Goal: Task Accomplishment & Management: Use online tool/utility

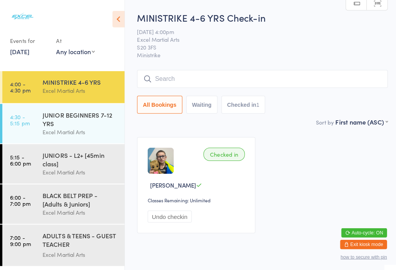
scroll to position [0, 4]
click at [42, 123] on div "JUNIOR BEGINNERS 7-12 YRS" at bounding box center [79, 118] width 75 height 17
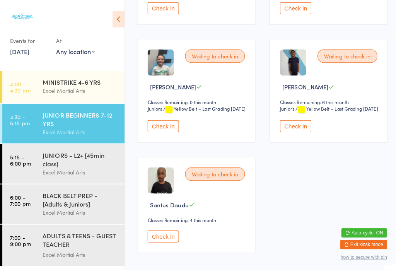
scroll to position [357, 4]
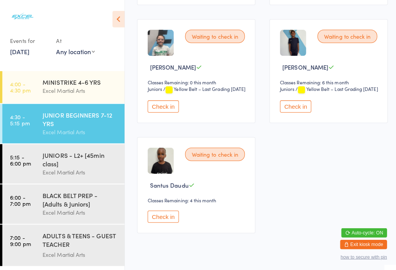
click at [146, 112] on button "Check in" at bounding box center [161, 106] width 31 height 12
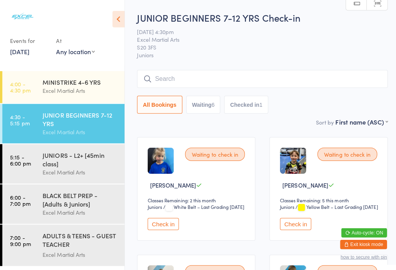
scroll to position [0, 4]
click at [30, 91] on link "4:00 - 4:30 pm MINISTRIKE 4-6 YRS Excel Martial Arts" at bounding box center [62, 86] width 121 height 32
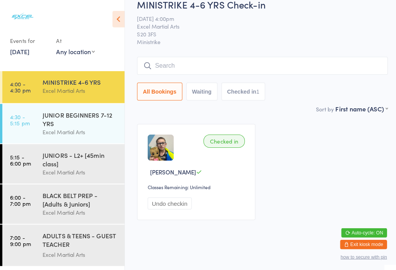
scroll to position [13, 4]
click at [207, 65] on input "search" at bounding box center [260, 66] width 249 height 18
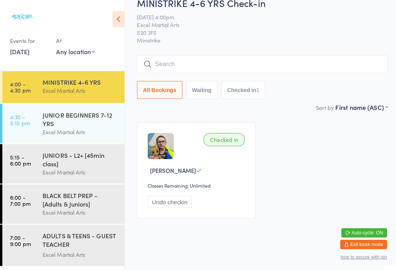
scroll to position [70, 0]
click at [250, 80] on button "Checked in 1" at bounding box center [242, 89] width 44 height 18
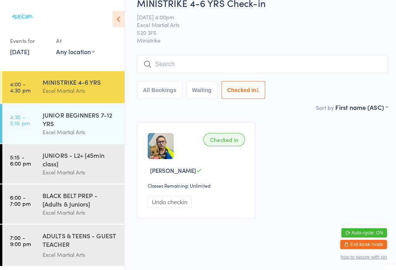
scroll to position [13, 0]
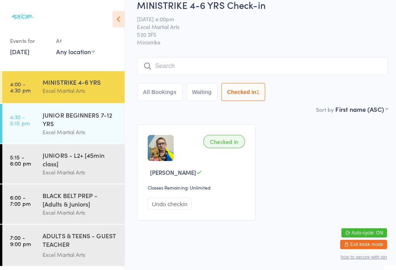
click at [205, 59] on input "search" at bounding box center [260, 66] width 249 height 18
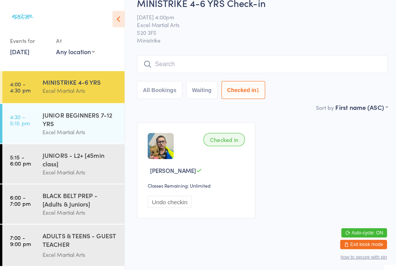
scroll to position [70, 0]
click at [74, 70] on div "MINISTRIKE 4-6 YRS Excel Martial Arts" at bounding box center [82, 85] width 81 height 31
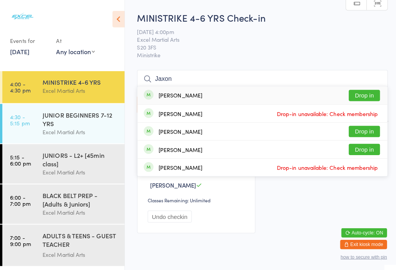
scroll to position [0, 0]
click at [57, 51] on select "Any location Phone call Phone call Rothervalley Studio 3 S20 3FS" at bounding box center [75, 51] width 38 height 9
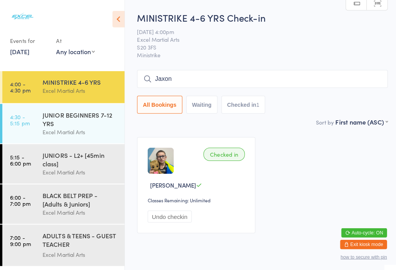
click at [208, 80] on input "Jaxon" at bounding box center [260, 78] width 249 height 18
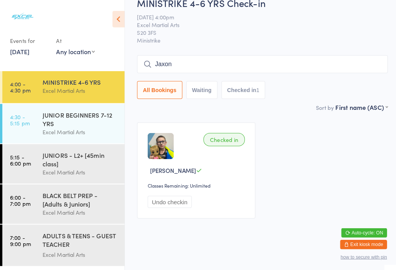
scroll to position [70, 0]
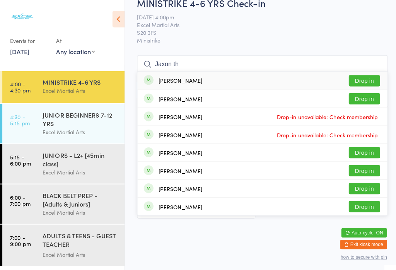
type input "Jaxon th"
click at [250, 71] on div "[PERSON_NAME] Drop in" at bounding box center [260, 80] width 248 height 18
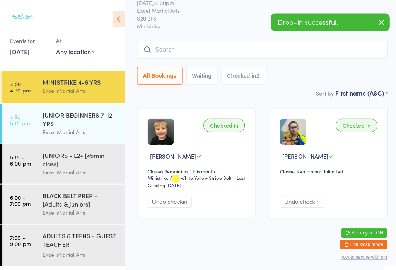
scroll to position [134, 0]
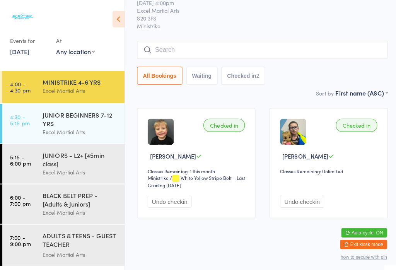
click at [93, 149] on div "JUNIORS - L2+ [45min class]" at bounding box center [79, 157] width 75 height 17
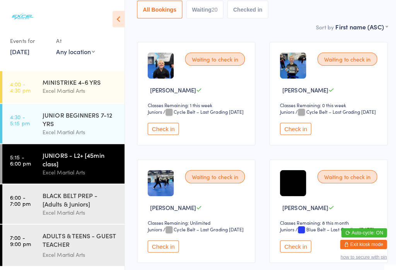
scroll to position [94, 4]
click at [62, 110] on div "JUNIOR BEGINNERS 7-12 YRS" at bounding box center [79, 118] width 75 height 17
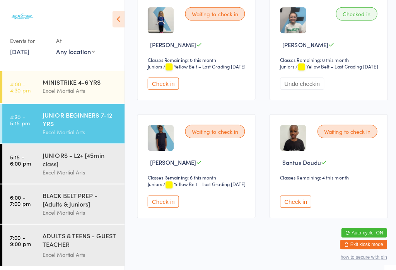
scroll to position [278, 4]
click at [50, 154] on div "JUNIORS - L2+ [45min class]" at bounding box center [79, 157] width 75 height 17
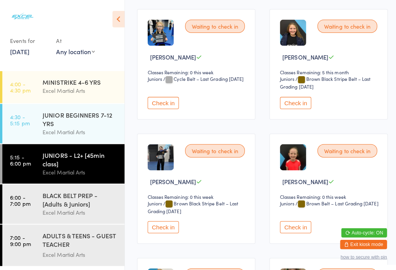
scroll to position [368, 3]
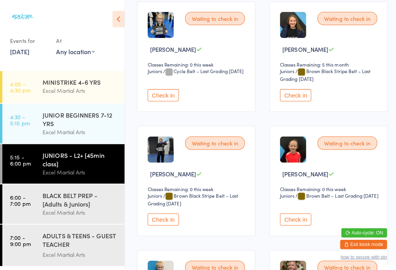
click at [80, 206] on div "BLACK BELT PREP - [Adults & Juniors]" at bounding box center [79, 197] width 75 height 17
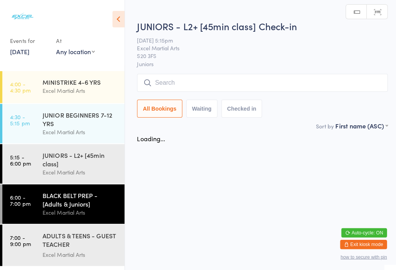
click at [66, 270] on html "You have now entered Kiosk Mode. Members will be able to check themselves in us…" at bounding box center [198, 135] width 396 height 270
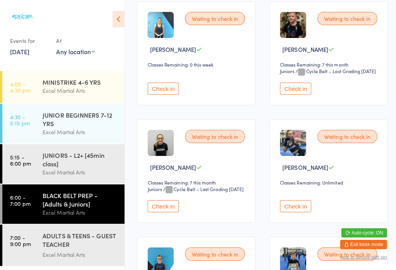
scroll to position [3, 3]
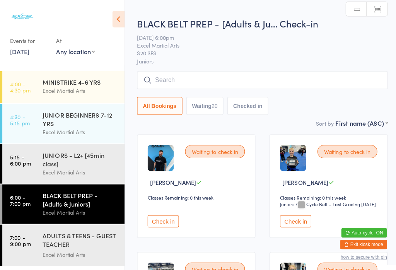
click at [88, 251] on div "Excel Martial Arts" at bounding box center [79, 252] width 75 height 9
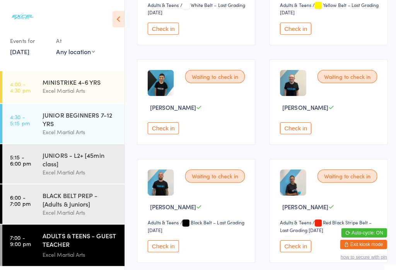
scroll to position [911, 3]
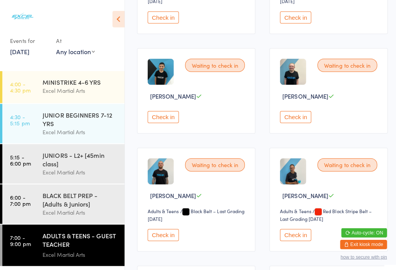
click at [167, 122] on button "Check in" at bounding box center [161, 116] width 31 height 12
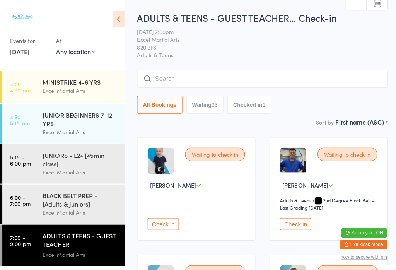
scroll to position [0, 3]
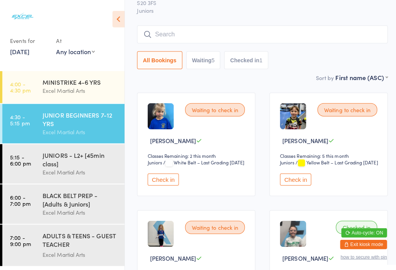
scroll to position [44, 4]
click at [158, 184] on button "Check in" at bounding box center [161, 178] width 31 height 12
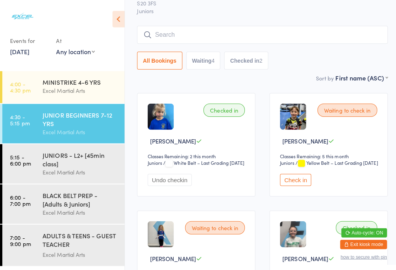
click at [79, 160] on div "JUNIORS - L2+ [45min class]" at bounding box center [79, 157] width 75 height 17
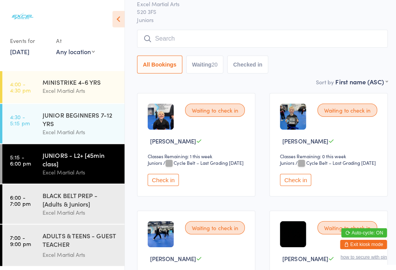
click at [82, 119] on div "JUNIOR BEGINNERS 7-12 YRS" at bounding box center [79, 118] width 75 height 17
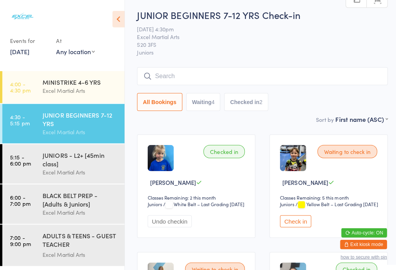
click at [204, 104] on button "Waiting 4" at bounding box center [202, 101] width 34 height 18
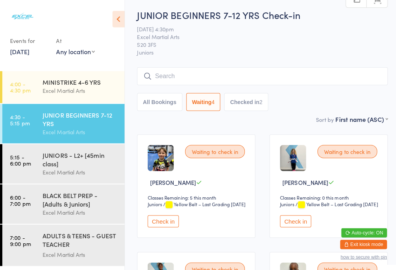
click at [164, 105] on button "All Bookings" at bounding box center [158, 101] width 45 height 18
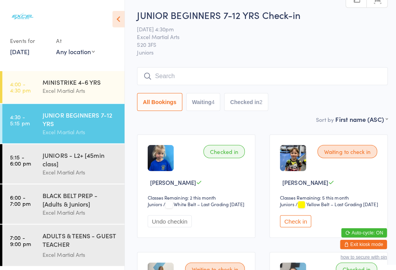
click at [291, 225] on button "Check in" at bounding box center [293, 219] width 31 height 12
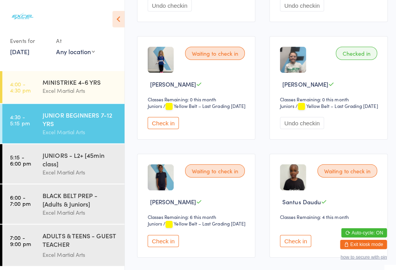
scroll to position [217, 0]
click at [164, 128] on button "Check in" at bounding box center [161, 122] width 31 height 12
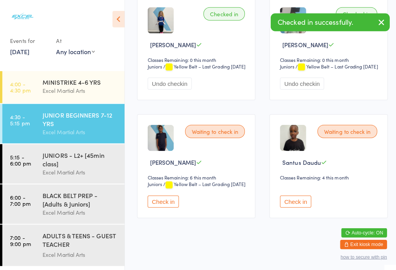
scroll to position [278, 0]
click at [285, 206] on button "Check in" at bounding box center [293, 200] width 31 height 12
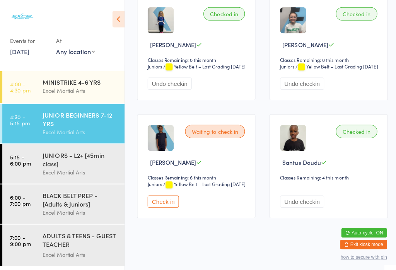
click at [75, 158] on div "JUNIORS - L2+ [45min class]" at bounding box center [79, 157] width 75 height 17
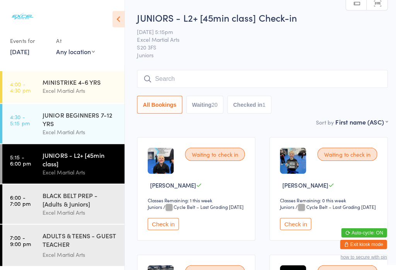
click at [284, 78] on input "search" at bounding box center [260, 78] width 249 height 18
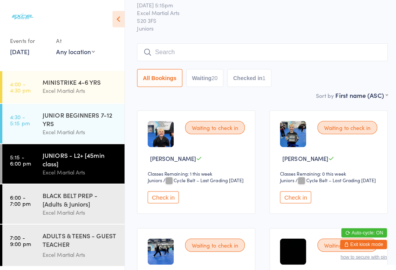
scroll to position [70, 0]
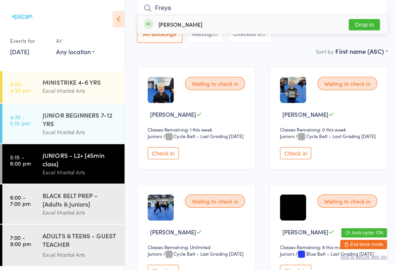
type input "Freya"
click at [364, 25] on button "Drop in" at bounding box center [361, 24] width 31 height 11
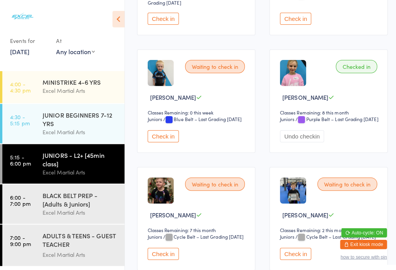
scroll to position [570, 0]
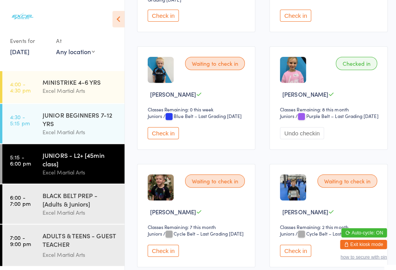
click at [69, 206] on div "BLACK BELT PREP - [Adults & Juniors]" at bounding box center [79, 197] width 75 height 17
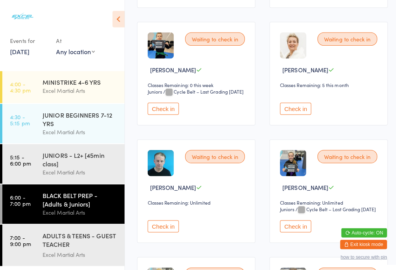
scroll to position [706, 0]
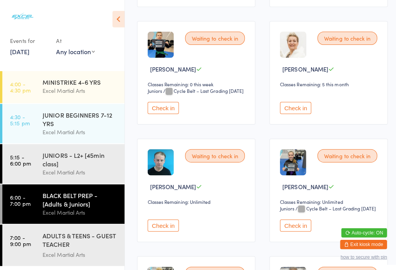
click at [158, 113] on button "Check in" at bounding box center [161, 107] width 31 height 12
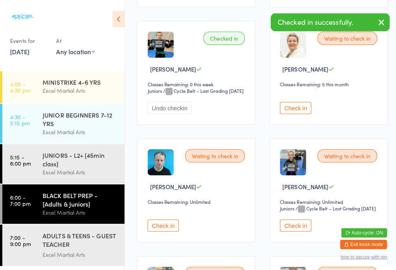
click at [62, 171] on div "Excel Martial Arts" at bounding box center [79, 170] width 75 height 9
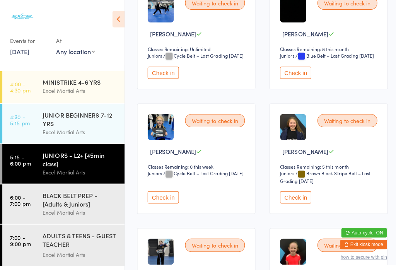
scroll to position [287, 0]
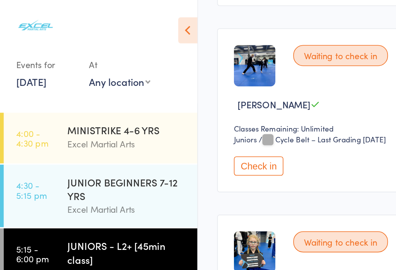
scroll to position [242, 63]
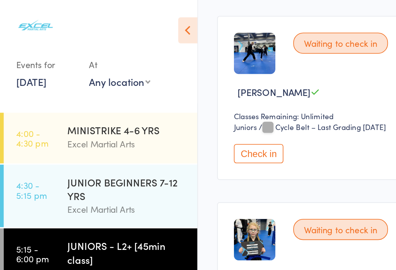
click at [146, 102] on button "Check in" at bounding box center [161, 96] width 31 height 12
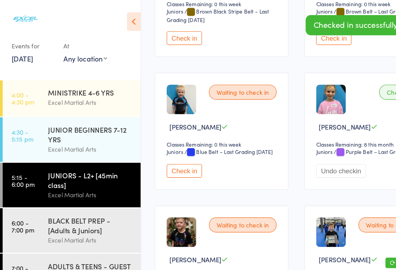
scroll to position [558, 0]
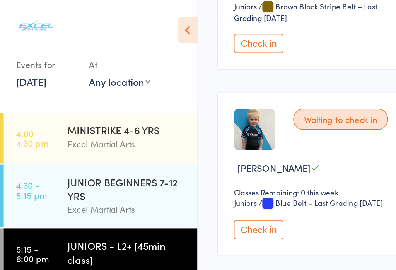
click at [45, 78] on div "MINISTRIKE 4-6 YRS" at bounding box center [79, 81] width 75 height 9
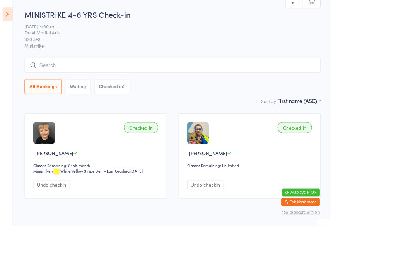
scroll to position [29, 0]
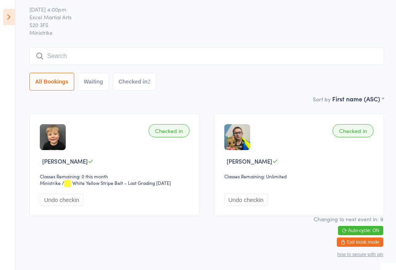
scroll to position [130, 0]
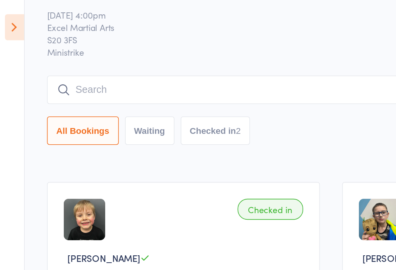
scroll to position [31, 0]
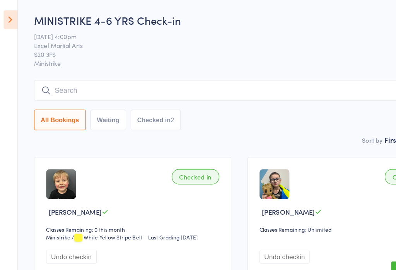
scroll to position [0, -4]
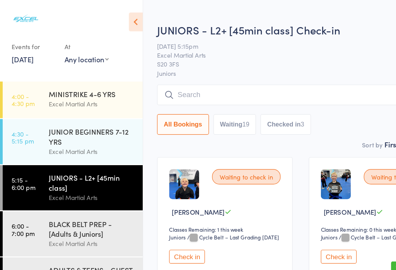
click at [9, 7] on img at bounding box center [22, 16] width 29 height 21
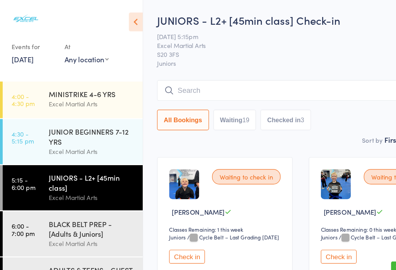
click at [98, 174] on div "Excel Martial Arts" at bounding box center [79, 170] width 75 height 9
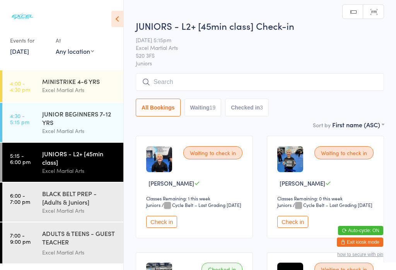
click at [299, 78] on input "search" at bounding box center [260, 82] width 249 height 18
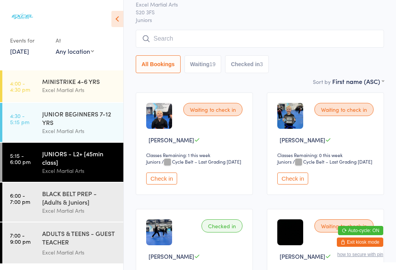
scroll to position [74, 0]
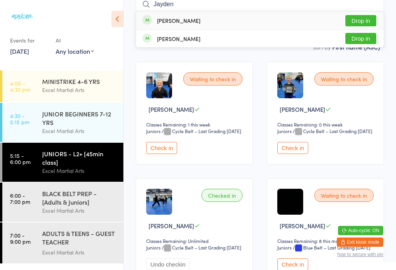
type input "Jayden"
click at [363, 19] on button "Drop in" at bounding box center [361, 20] width 31 height 11
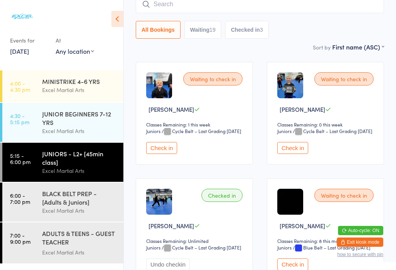
scroll to position [21, 0]
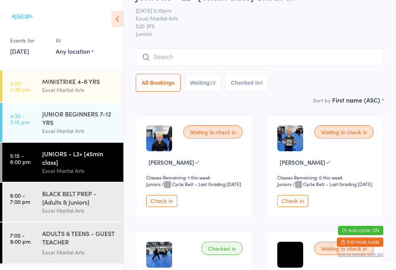
click at [75, 110] on div "JUNIOR BEGINNERS 7-12 YRS" at bounding box center [79, 118] width 75 height 17
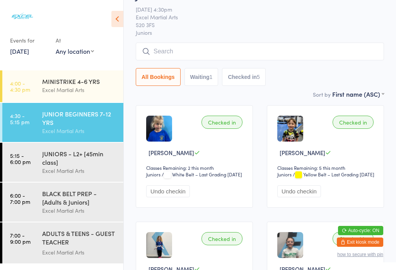
scroll to position [88, 0]
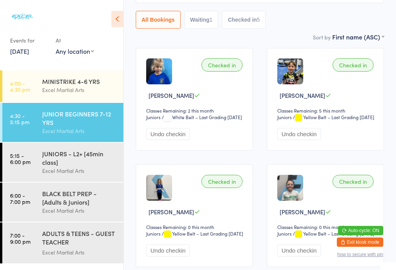
click at [51, 149] on div "JUNIORS - L2+ [45min class]" at bounding box center [79, 157] width 75 height 17
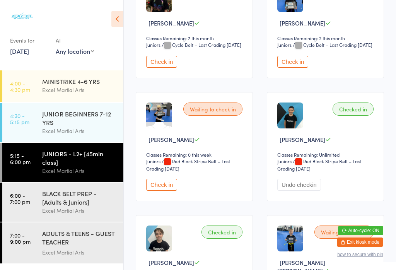
scroll to position [765, 0]
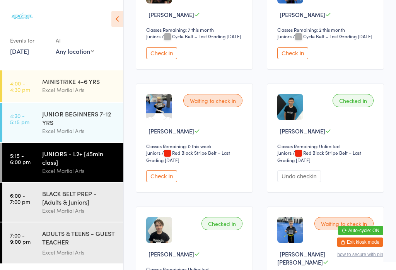
click at [159, 59] on button "Check in" at bounding box center [161, 53] width 31 height 12
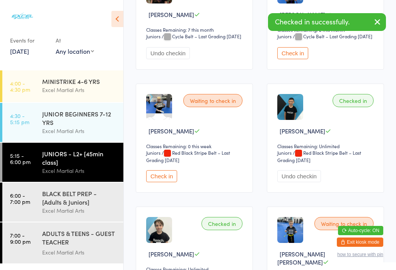
click at [52, 206] on div "BLACK BELT PREP - [Adults & Juniors]" at bounding box center [79, 197] width 75 height 17
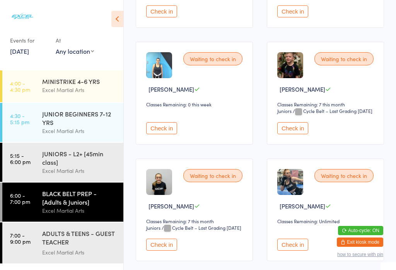
scroll to position [329, 0]
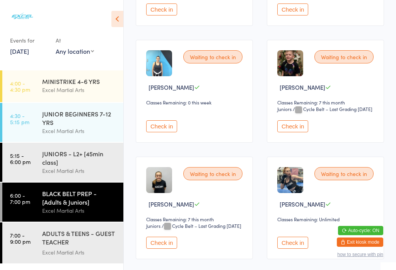
click at [297, 132] on button "Check in" at bounding box center [293, 126] width 31 height 12
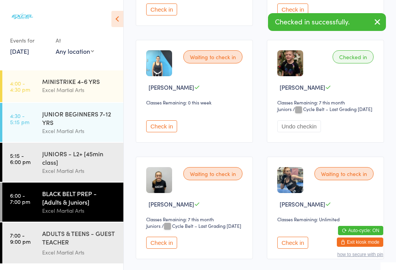
click at [46, 165] on div "JUNIORS - L2+ [45min class]" at bounding box center [79, 157] width 75 height 17
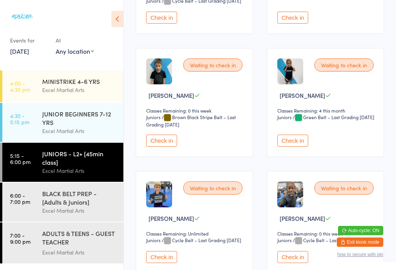
scroll to position [1173, 0]
click at [288, 147] on button "Check in" at bounding box center [293, 141] width 31 height 12
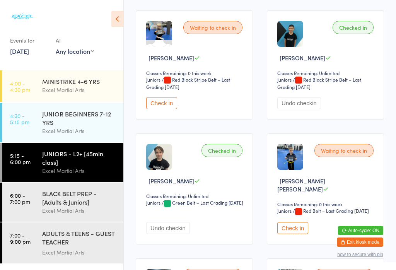
scroll to position [832, 0]
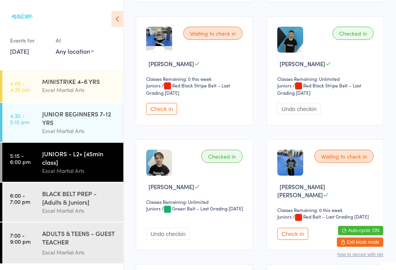
click at [153, 115] on button "Check in" at bounding box center [161, 109] width 31 height 12
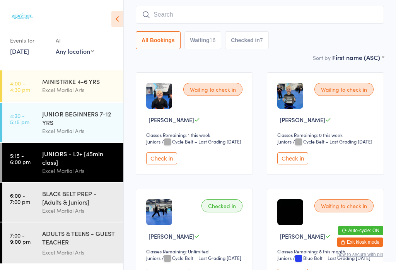
scroll to position [63, 0]
click at [46, 212] on div "Excel Martial Arts" at bounding box center [79, 210] width 75 height 9
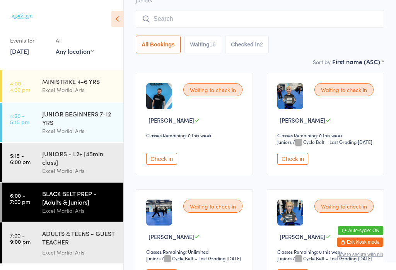
click at [45, 140] on div "JUNIOR BEGINNERS 7-12 YRS Excel Martial Arts" at bounding box center [82, 122] width 81 height 39
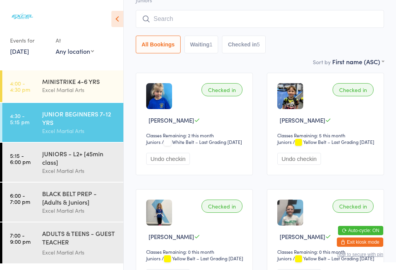
click at [55, 206] on div "BLACK BELT PREP - [Adults & Juniors]" at bounding box center [79, 197] width 75 height 17
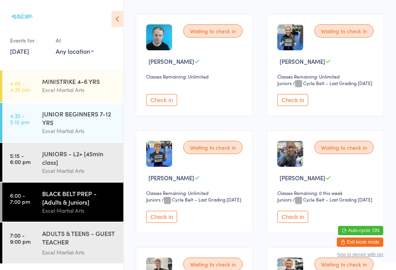
scroll to position [837, 0]
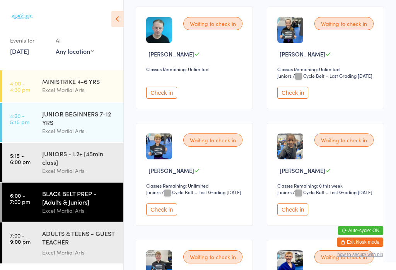
click at [291, 99] on button "Check in" at bounding box center [293, 93] width 31 height 12
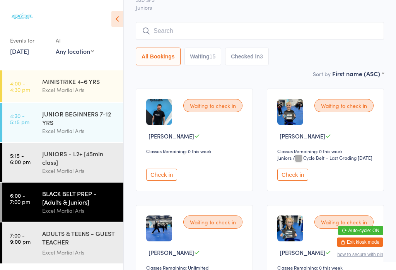
scroll to position [47, 0]
click at [94, 132] on div "Excel Martial Arts" at bounding box center [79, 131] width 75 height 9
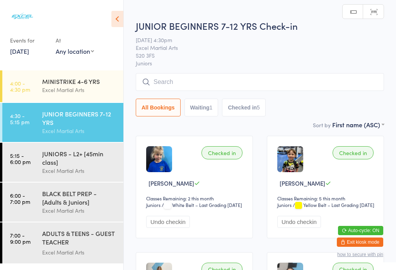
click at [72, 174] on div "Excel Martial Arts" at bounding box center [79, 170] width 75 height 9
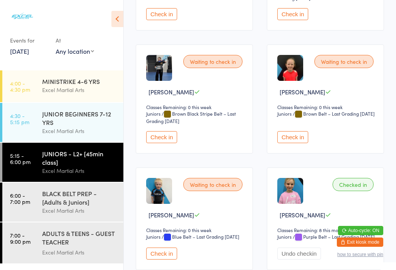
scroll to position [448, 0]
click at [300, 143] on button "Check in" at bounding box center [293, 137] width 31 height 12
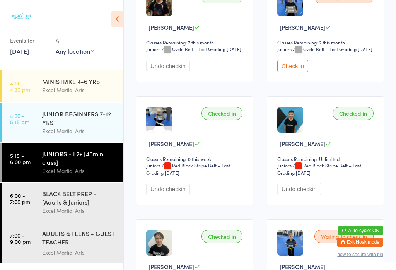
scroll to position [753, 0]
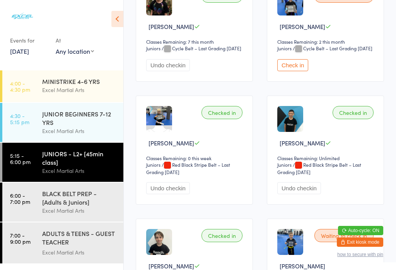
click at [296, 71] on button "Check in" at bounding box center [293, 65] width 31 height 12
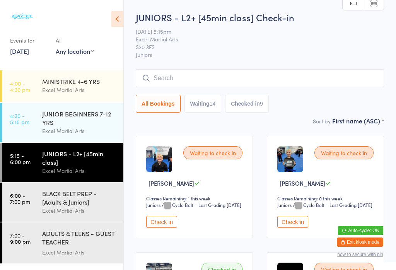
scroll to position [0, 0]
click at [156, 228] on button "Check in" at bounding box center [161, 222] width 31 height 12
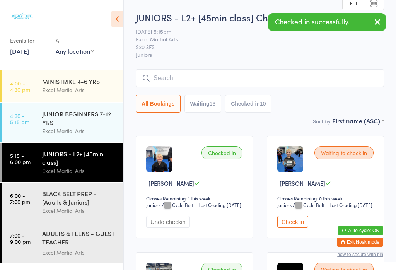
click at [200, 103] on button "Waiting 13" at bounding box center [203, 104] width 37 height 18
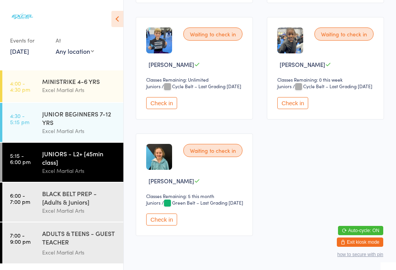
scroll to position [726, 0]
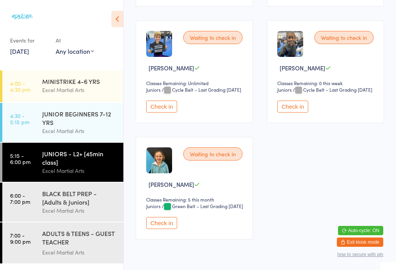
click at [159, 229] on button "Check in" at bounding box center [161, 223] width 31 height 12
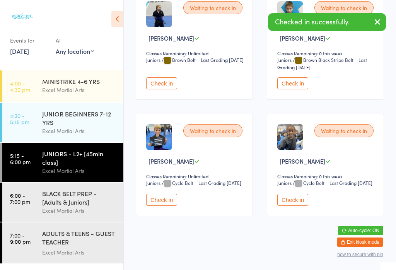
scroll to position [653, 0]
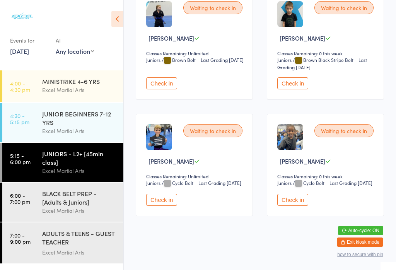
click at [298, 206] on button "Check in" at bounding box center [293, 200] width 31 height 12
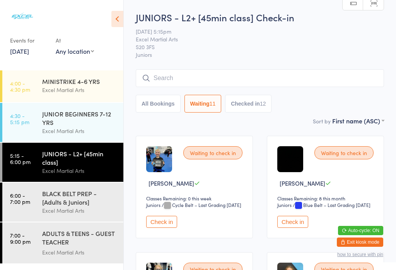
scroll to position [0, 0]
click at [98, 206] on div "BLACK BELT PREP - [Adults & Juniors]" at bounding box center [79, 197] width 75 height 17
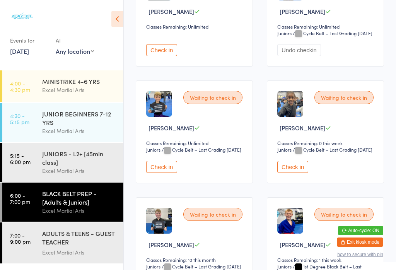
scroll to position [887, 0]
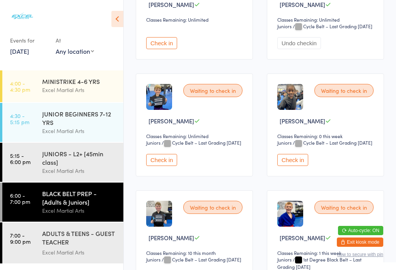
click at [302, 166] on button "Check in" at bounding box center [293, 160] width 31 height 12
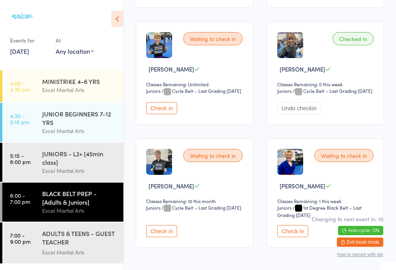
scroll to position [939, 0]
click at [61, 166] on div "JUNIORS - L2+ [45min class]" at bounding box center [79, 157] width 75 height 17
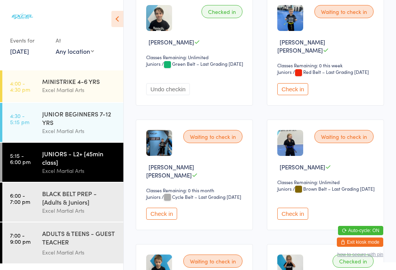
scroll to position [978, 0]
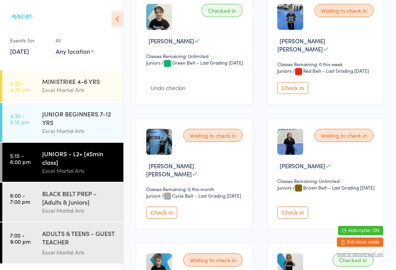
click at [303, 94] on button "Check in" at bounding box center [293, 88] width 31 height 12
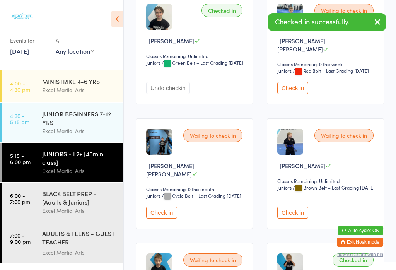
click at [294, 94] on button "Check in" at bounding box center [293, 88] width 31 height 12
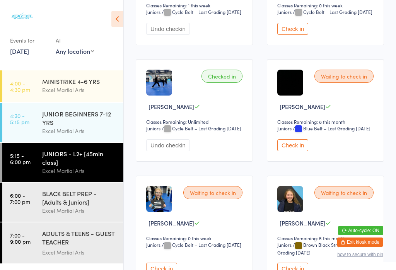
scroll to position [205, 0]
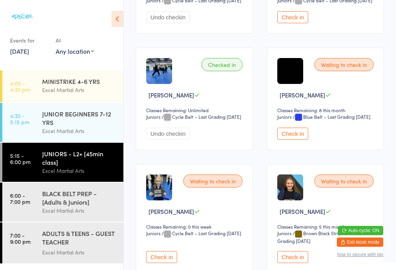
click at [300, 140] on button "Check in" at bounding box center [293, 134] width 31 height 12
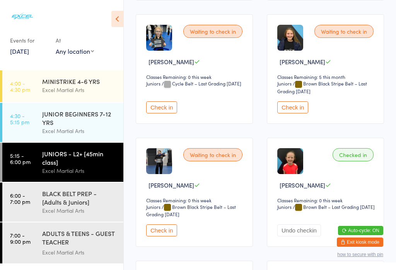
scroll to position [356, 0]
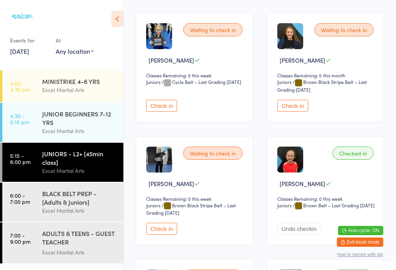
click at [163, 235] on button "Check in" at bounding box center [161, 229] width 31 height 12
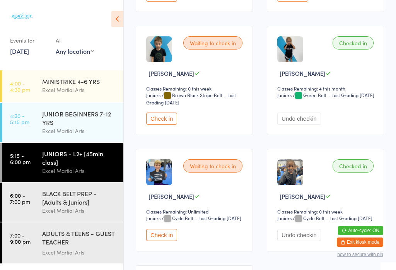
scroll to position [1195, 0]
click at [48, 205] on div "BLACK BELT PREP - [Adults & Juniors]" at bounding box center [79, 197] width 75 height 17
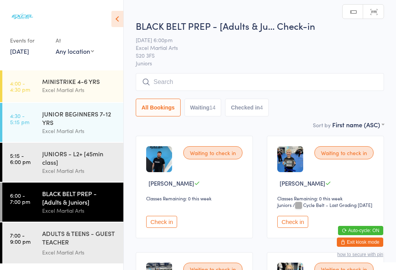
click at [167, 228] on button "Check in" at bounding box center [161, 222] width 31 height 12
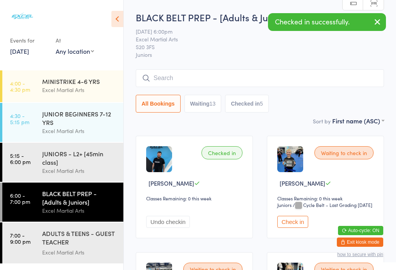
click at [50, 160] on div "JUNIORS - L2+ [45min class]" at bounding box center [79, 157] width 75 height 17
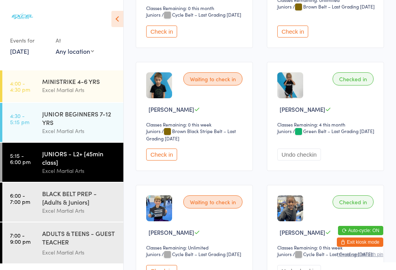
scroll to position [1162, 0]
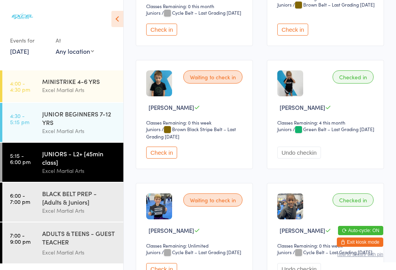
click at [166, 159] on button "Check in" at bounding box center [161, 153] width 31 height 12
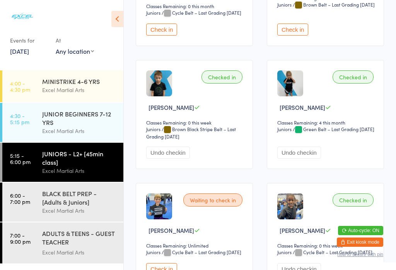
click at [63, 129] on div "Excel Martial Arts" at bounding box center [79, 131] width 75 height 9
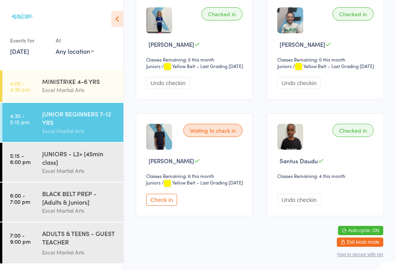
scroll to position [275, 0]
click at [86, 166] on div "JUNIORS - L2+ [45min class]" at bounding box center [79, 157] width 75 height 17
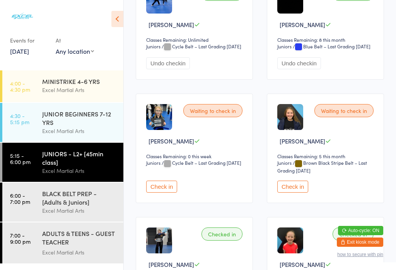
click at [170, 193] on button "Check in" at bounding box center [161, 187] width 31 height 12
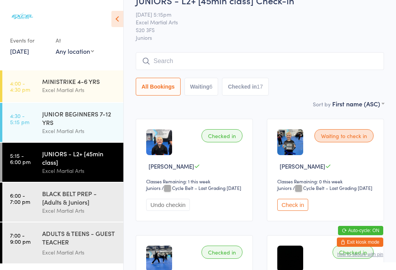
scroll to position [10, 0]
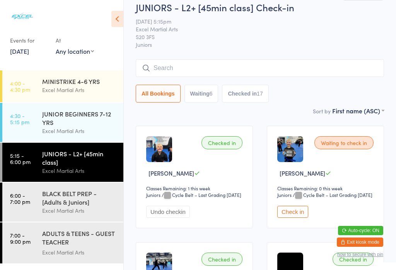
click at [355, 110] on select "First name (ASC) First name (DESC) Last name (ASC) Last name (DESC) Check in ti…" at bounding box center [359, 109] width 52 height 7
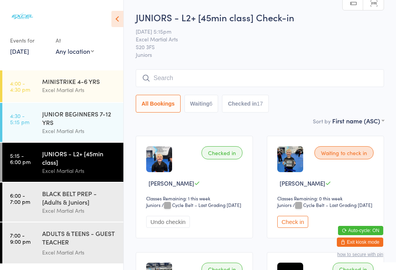
scroll to position [0, 0]
click at [262, 99] on button "Checked in 17" at bounding box center [245, 104] width 46 height 18
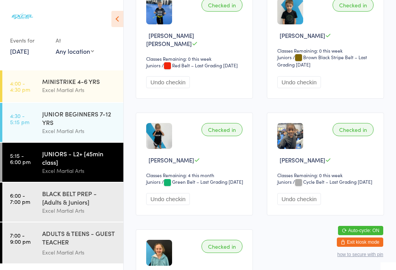
scroll to position [864, 0]
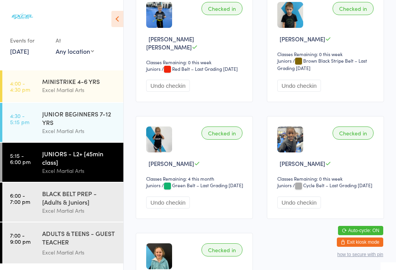
click at [70, 115] on div "JUNIOR BEGINNERS 7-12 YRS" at bounding box center [79, 118] width 75 height 17
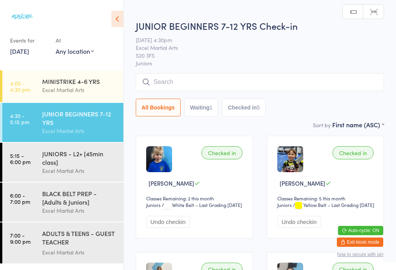
click at [83, 160] on div "JUNIORS - L2+ [45min class]" at bounding box center [79, 157] width 75 height 17
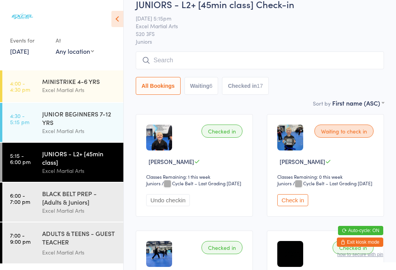
scroll to position [45, 0]
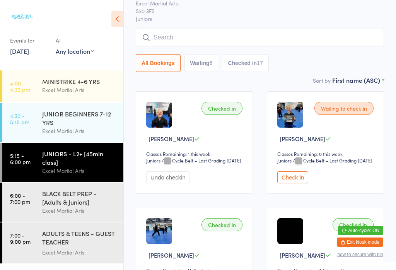
click at [293, 30] on input "search" at bounding box center [260, 38] width 249 height 18
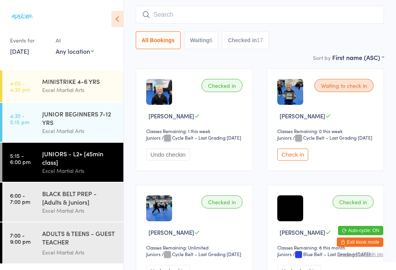
scroll to position [74, 0]
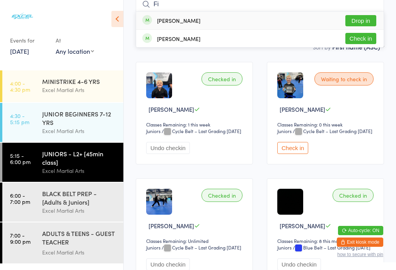
type input "F"
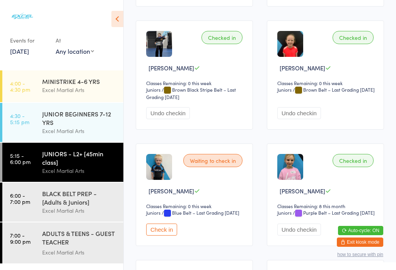
scroll to position [477, 0]
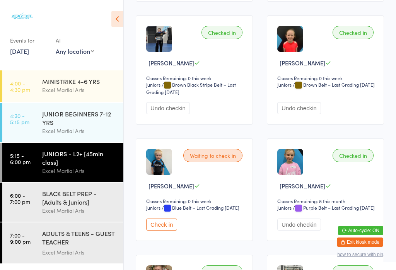
click at [78, 203] on div "BLACK BELT PREP - [Adults & Juniors]" at bounding box center [79, 197] width 75 height 17
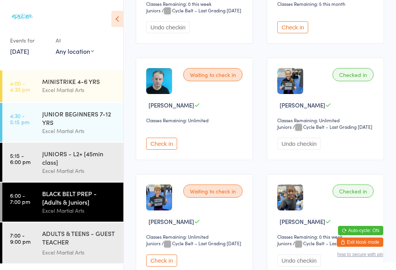
scroll to position [791, 0]
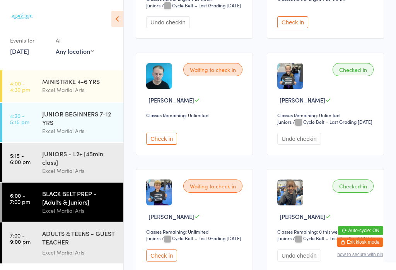
click at [166, 145] on button "Check in" at bounding box center [161, 139] width 31 height 12
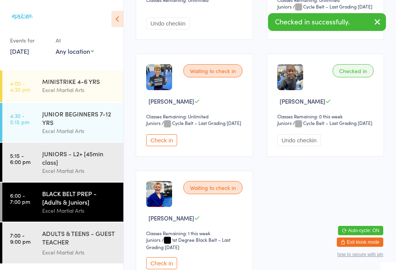
scroll to position [931, 0]
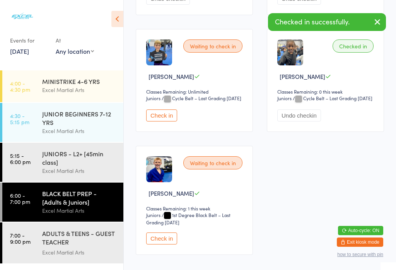
click at [307, 122] on button "Undo checkin" at bounding box center [300, 116] width 44 height 12
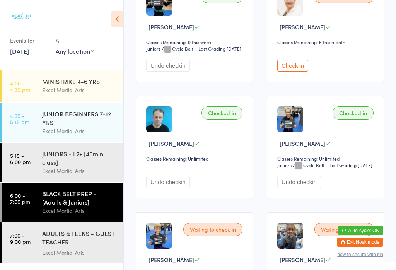
scroll to position [748, 0]
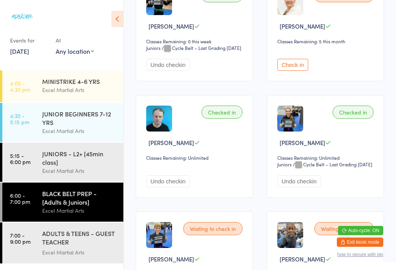
click at [69, 244] on div "ADULTS & TEENS - GUEST TEACHER [PERSON_NAME]" at bounding box center [79, 238] width 75 height 19
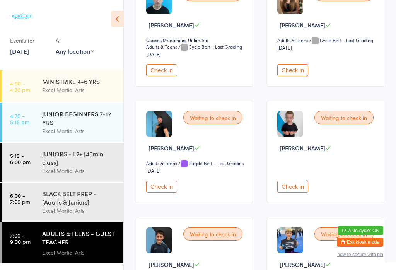
scroll to position [1297, 0]
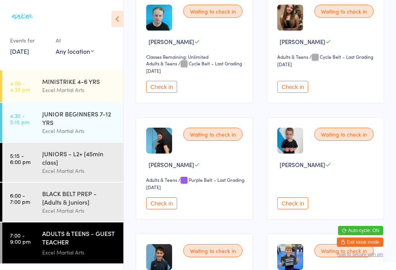
click at [172, 93] on button "Check in" at bounding box center [161, 87] width 31 height 12
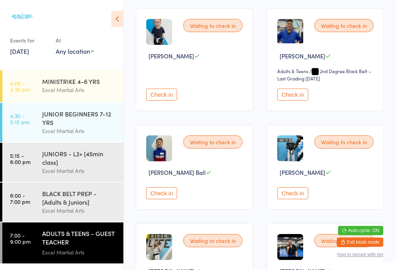
scroll to position [125, 0]
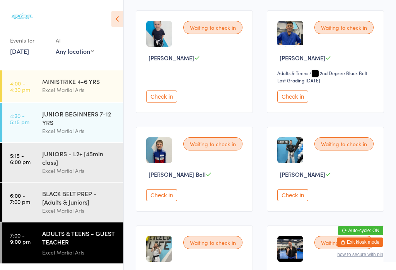
click at [87, 202] on div "BLACK BELT PREP - [Adults & Juniors]" at bounding box center [79, 197] width 75 height 17
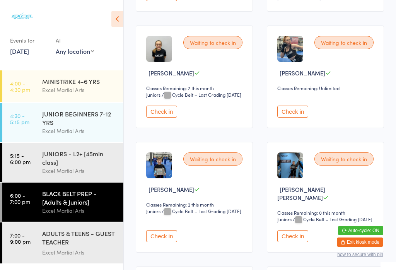
scroll to position [467, 0]
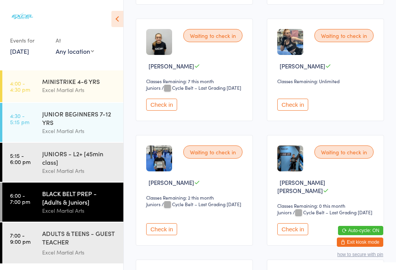
click at [287, 111] on button "Check in" at bounding box center [293, 105] width 31 height 12
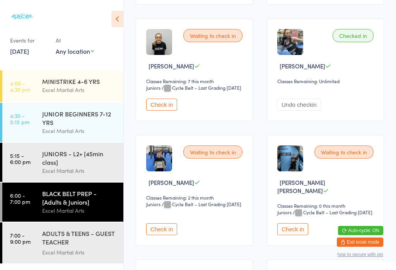
click at [82, 243] on div "ADULTS & TEENS - GUEST TEACHER [PERSON_NAME]" at bounding box center [79, 238] width 75 height 19
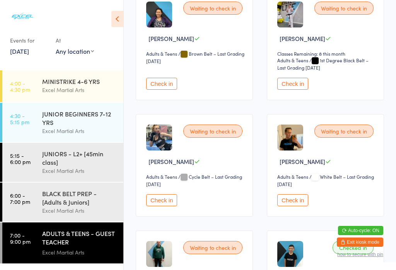
scroll to position [595, 0]
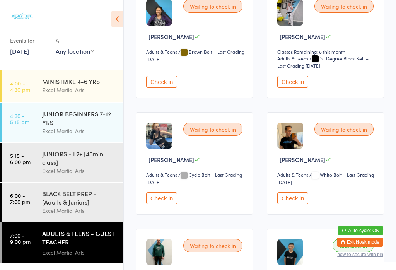
click at [172, 204] on button "Check in" at bounding box center [161, 198] width 31 height 12
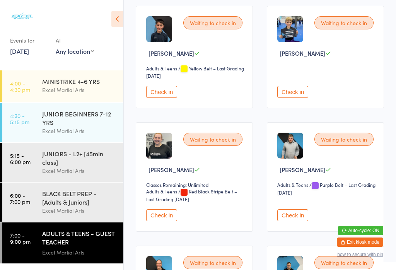
scroll to position [1409, 0]
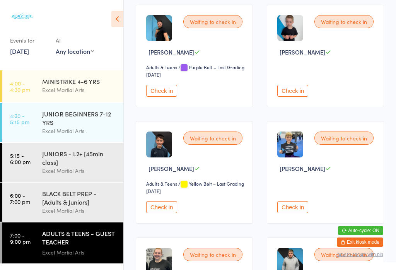
click at [82, 206] on div "BLACK BELT PREP - [Adults & Juniors]" at bounding box center [79, 197] width 75 height 17
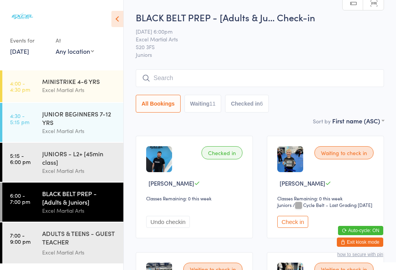
click at [214, 75] on input "search" at bounding box center [260, 78] width 249 height 18
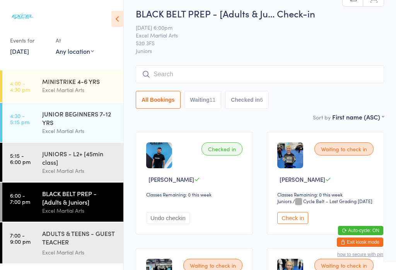
scroll to position [70, 0]
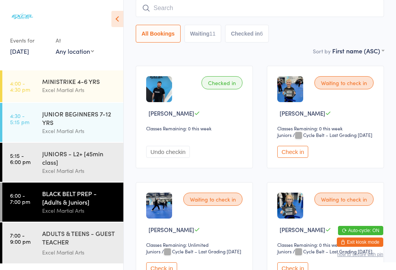
click at [208, 42] on button "Waiting 11" at bounding box center [203, 34] width 37 height 18
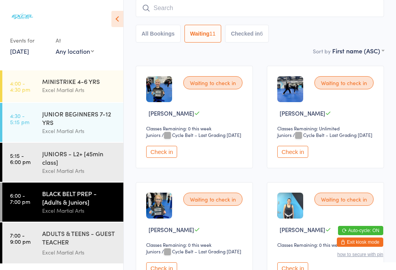
click at [216, 43] on button "Waiting 11" at bounding box center [203, 34] width 37 height 18
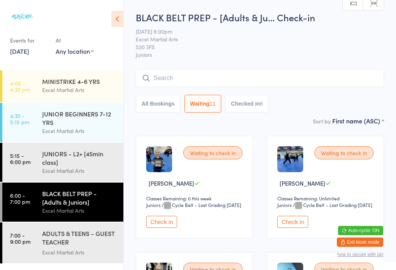
scroll to position [0, 0]
click at [253, 77] on input "search" at bounding box center [260, 78] width 249 height 18
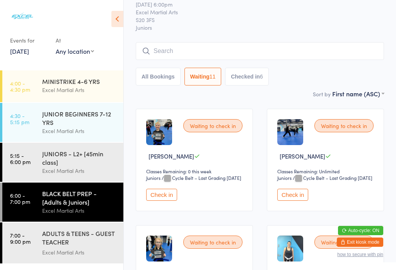
scroll to position [70, 0]
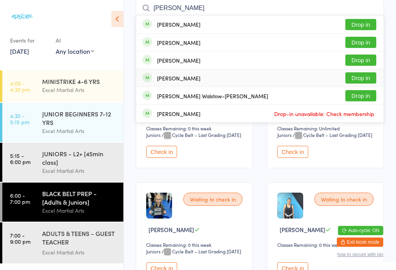
type input "[PERSON_NAME]"
click at [366, 76] on button "Drop in" at bounding box center [361, 77] width 31 height 11
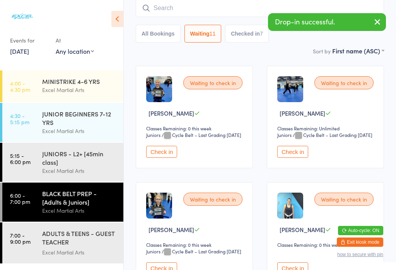
click at [250, 38] on button "Checked in 7" at bounding box center [247, 34] width 44 height 18
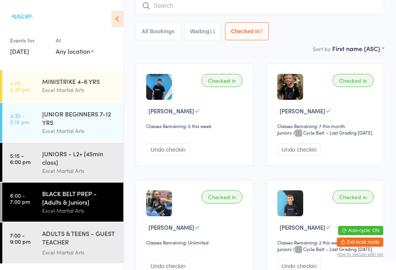
scroll to position [65, 0]
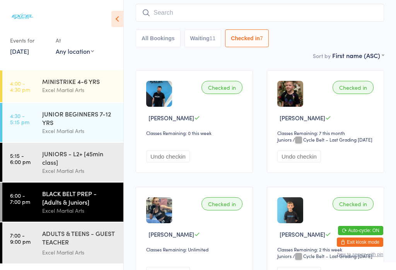
click at [154, 39] on button "All Bookings" at bounding box center [158, 38] width 45 height 18
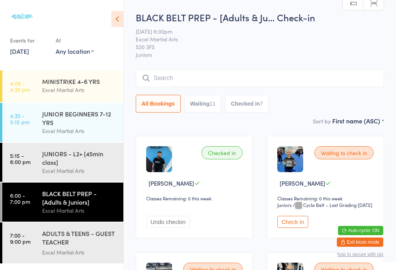
scroll to position [0, 0]
click at [304, 228] on button "Check in" at bounding box center [293, 222] width 31 height 12
click at [291, 228] on button "Check in" at bounding box center [293, 222] width 31 height 12
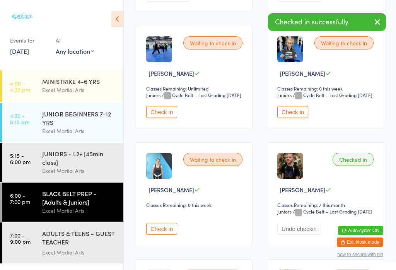
scroll to position [221, 0]
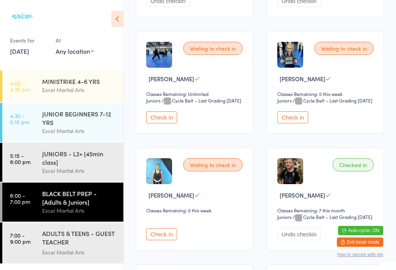
click at [166, 124] on button "Check in" at bounding box center [161, 118] width 31 height 12
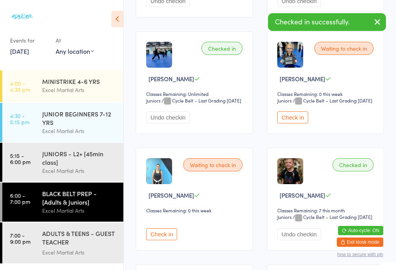
click at [294, 124] on button "Check in" at bounding box center [293, 118] width 31 height 12
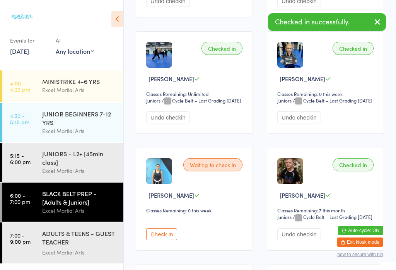
click at [295, 124] on button "Undo checkin" at bounding box center [300, 118] width 44 height 12
click at [300, 124] on button "Undo checkin" at bounding box center [300, 118] width 44 height 12
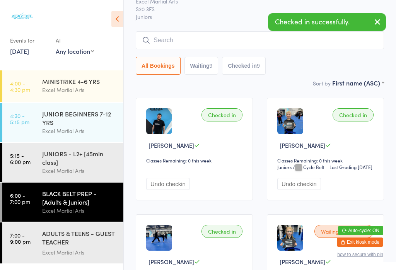
scroll to position [36, 0]
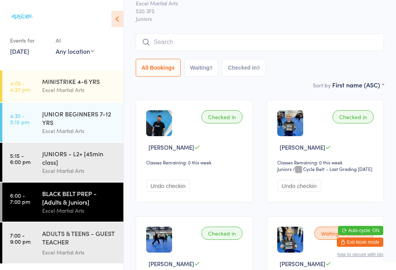
click at [297, 192] on button "Undo checkin" at bounding box center [300, 186] width 44 height 12
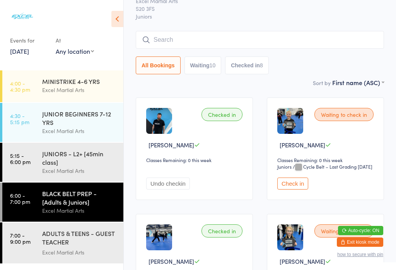
scroll to position [38, 0]
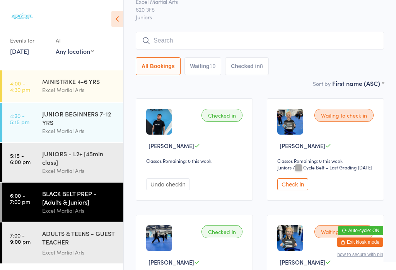
click at [191, 74] on button "Waiting 10" at bounding box center [203, 66] width 37 height 18
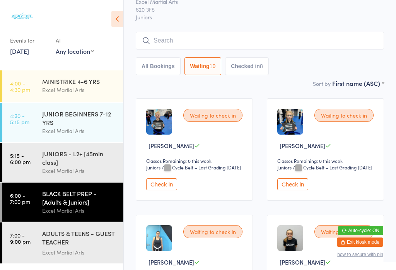
click at [34, 263] on link "7:00 - 9:00 pm ADULTS & TEENS - GUEST TEACHER [PERSON_NAME] Excel Martial Arts" at bounding box center [62, 243] width 121 height 41
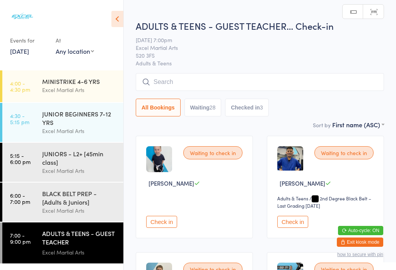
click at [204, 106] on button "Waiting 28" at bounding box center [203, 108] width 37 height 18
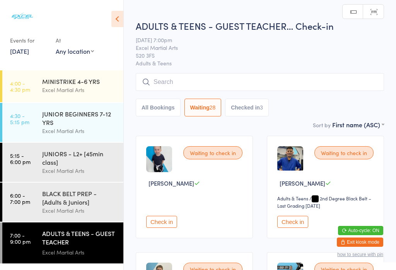
click at [281, 216] on button "Check in" at bounding box center [293, 222] width 31 height 12
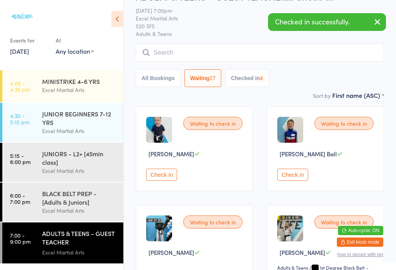
click at [123, 24] on icon at bounding box center [118, 19] width 12 height 16
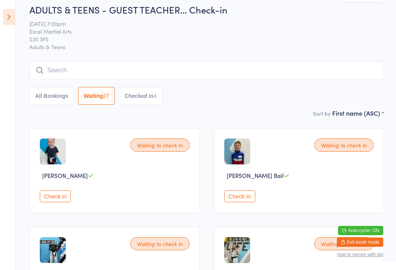
scroll to position [0, 0]
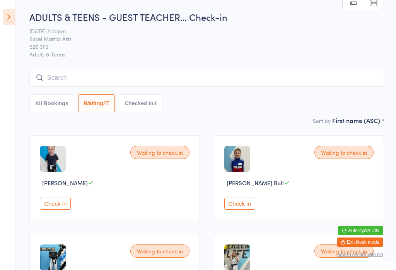
click at [141, 110] on button "Checked in 4" at bounding box center [141, 103] width 44 height 18
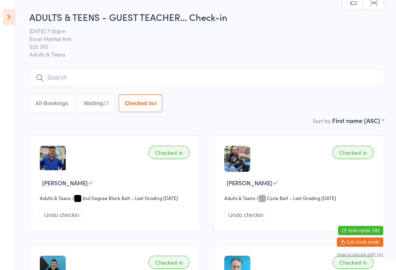
click at [96, 104] on button "Waiting 27" at bounding box center [96, 103] width 37 height 18
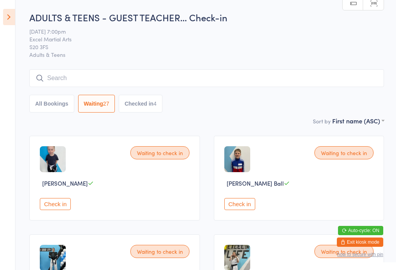
scroll to position [0, 0]
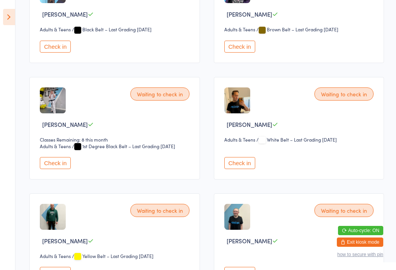
scroll to position [489, 0]
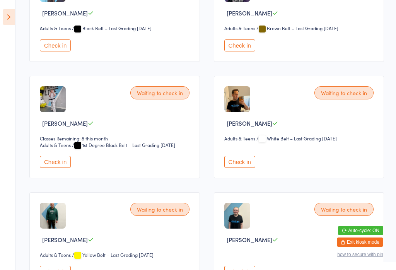
click at [249, 168] on button "Check in" at bounding box center [240, 162] width 31 height 12
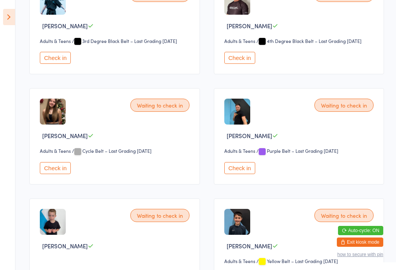
scroll to position [920, 0]
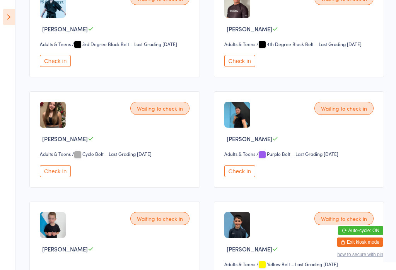
click at [234, 177] on button "Check in" at bounding box center [240, 171] width 31 height 12
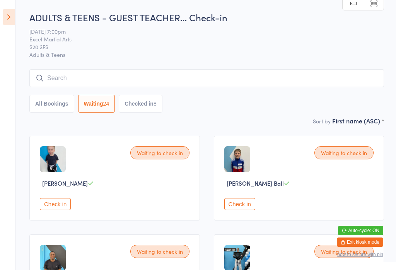
scroll to position [0, 0]
click at [202, 73] on input "search" at bounding box center [206, 78] width 355 height 18
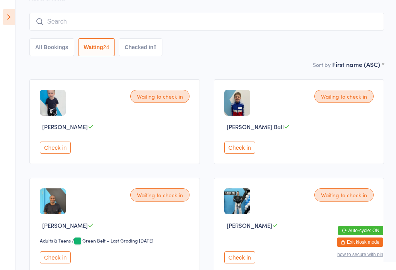
scroll to position [70, 0]
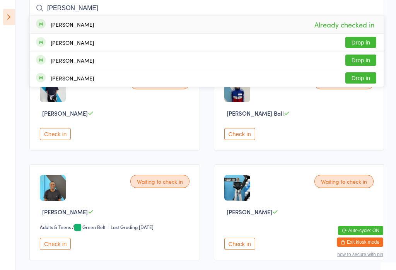
type input "[PERSON_NAME]"
click at [65, 22] on div "[PERSON_NAME]" at bounding box center [72, 24] width 43 height 6
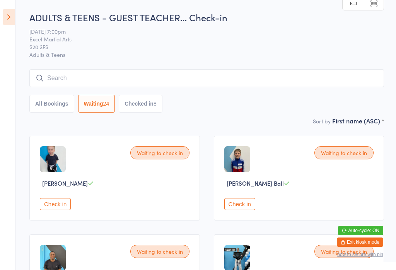
scroll to position [0, 0]
click at [149, 103] on button "Checked in 8" at bounding box center [141, 104] width 44 height 18
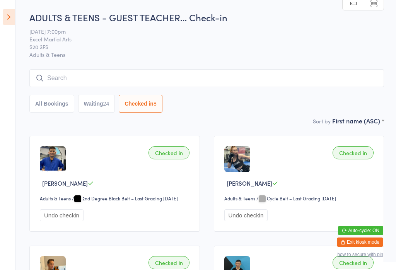
click at [101, 111] on button "Waiting 24" at bounding box center [96, 104] width 37 height 18
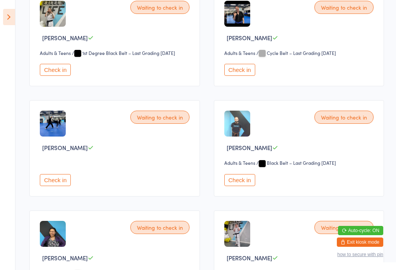
scroll to position [357, 0]
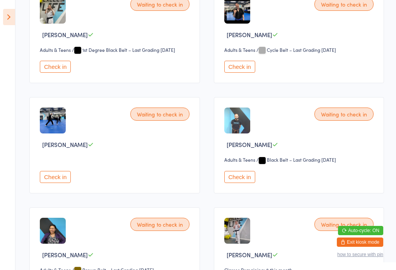
click at [67, 183] on button "Check in" at bounding box center [55, 177] width 31 height 12
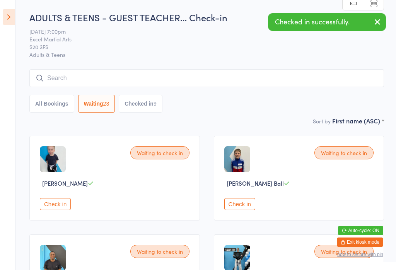
scroll to position [0, 0]
click at [142, 106] on button "Checked in 9" at bounding box center [141, 104] width 44 height 18
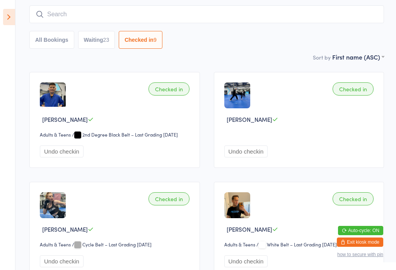
scroll to position [57, 0]
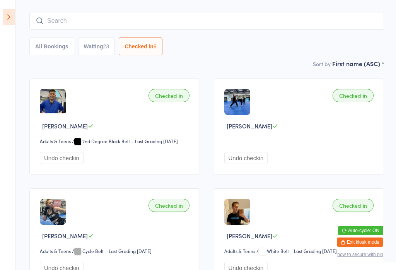
click at [101, 48] on button "Waiting 23" at bounding box center [96, 47] width 37 height 18
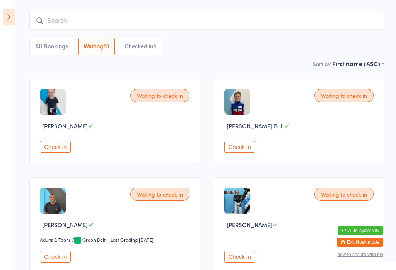
click at [249, 263] on button "Check in" at bounding box center [240, 257] width 31 height 12
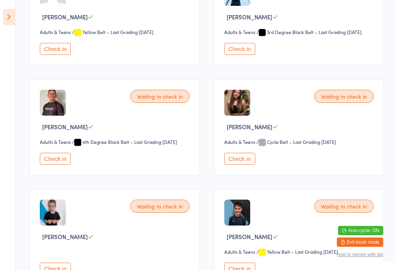
scroll to position [713, 0]
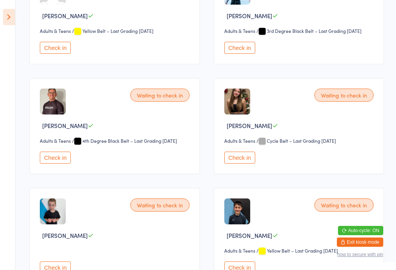
click at [52, 164] on button "Check in" at bounding box center [55, 158] width 31 height 12
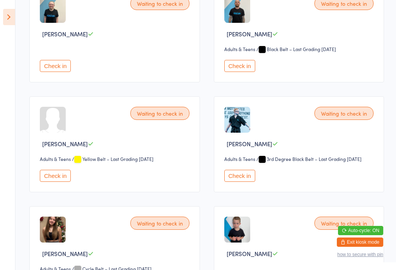
scroll to position [584, 0]
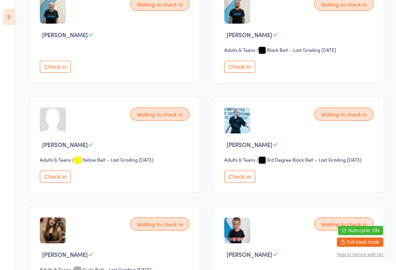
click at [230, 183] on button "Check in" at bounding box center [240, 177] width 31 height 12
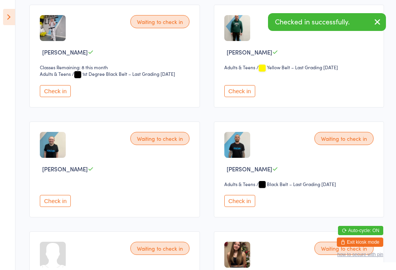
scroll to position [472, 0]
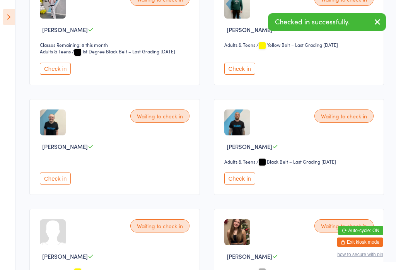
click at [55, 185] on button "Check in" at bounding box center [55, 179] width 31 height 12
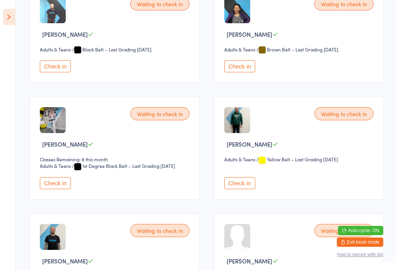
scroll to position [343, 0]
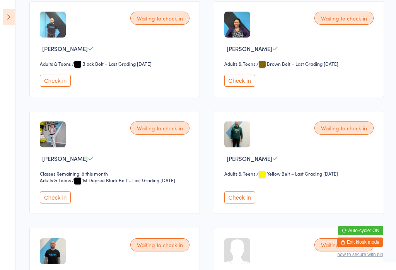
click at [47, 204] on button "Check in" at bounding box center [55, 198] width 31 height 12
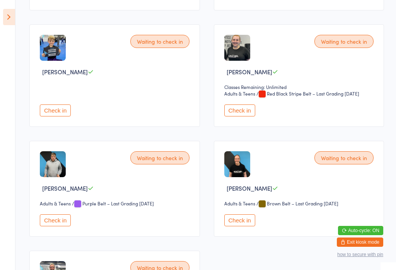
scroll to position [758, 0]
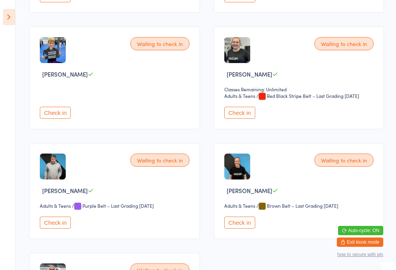
click at [248, 119] on button "Check in" at bounding box center [240, 113] width 31 height 12
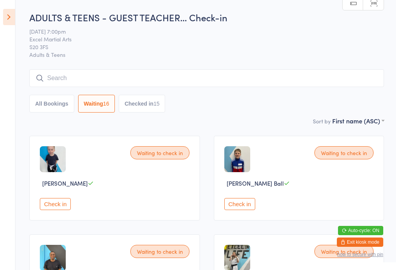
scroll to position [0, 0]
click at [157, 100] on button "Checked in 15" at bounding box center [142, 104] width 46 height 18
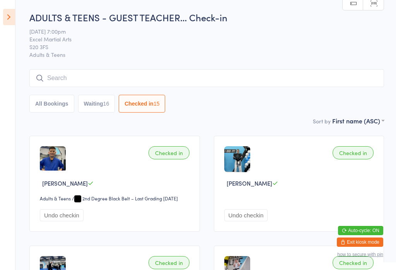
click at [103, 100] on button "Waiting 16" at bounding box center [96, 104] width 37 height 18
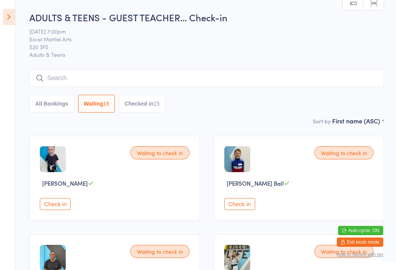
click at [4, 19] on icon at bounding box center [9, 17] width 12 height 16
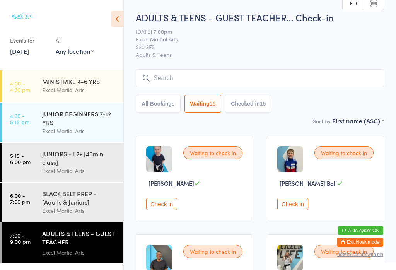
click at [256, 105] on button "Checked in 15" at bounding box center [248, 104] width 46 height 18
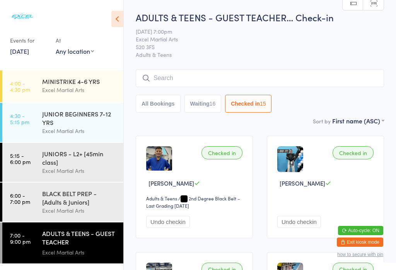
click at [156, 102] on button "All Bookings" at bounding box center [158, 104] width 45 height 18
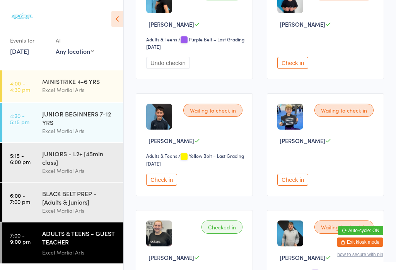
scroll to position [1455, 0]
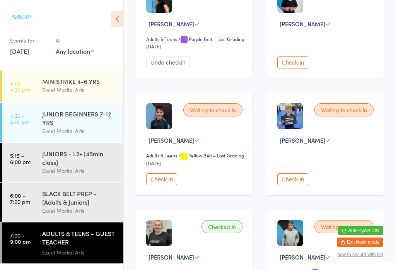
click at [164, 185] on button "Check in" at bounding box center [161, 179] width 31 height 12
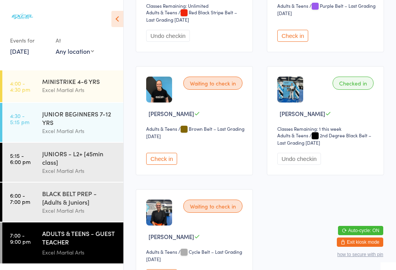
scroll to position [1724, 0]
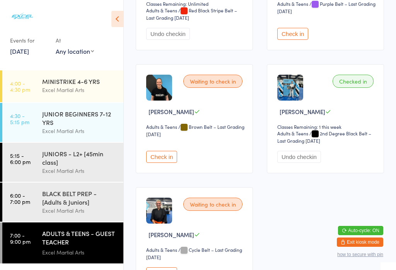
click at [168, 163] on button "Check in" at bounding box center [161, 157] width 31 height 12
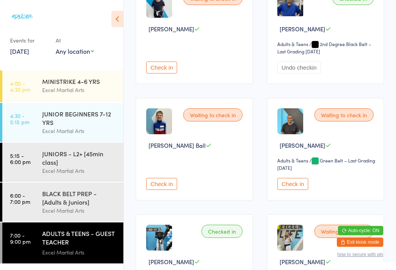
scroll to position [154, 0]
click at [168, 190] on button "Check in" at bounding box center [161, 184] width 31 height 12
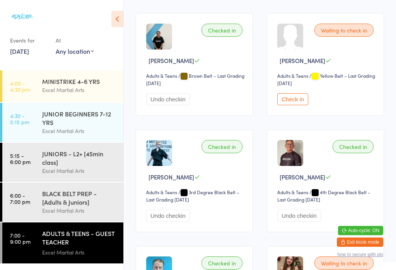
scroll to position [1063, 0]
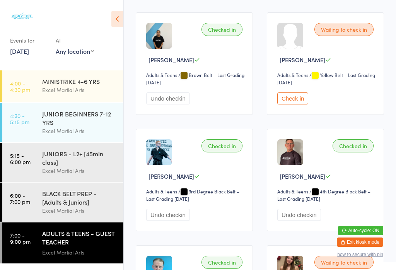
click at [162, 165] on img at bounding box center [159, 152] width 26 height 26
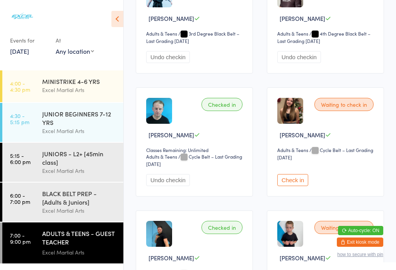
scroll to position [1208, 0]
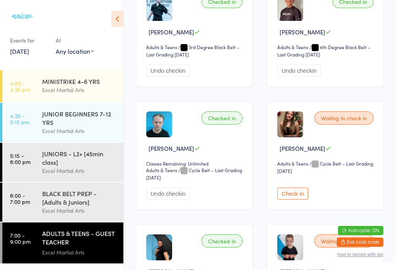
click at [297, 200] on button "Check in" at bounding box center [293, 194] width 31 height 12
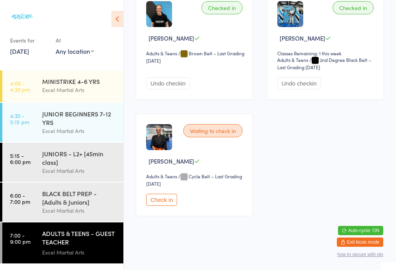
scroll to position [1832, 0]
click at [165, 206] on button "Check in" at bounding box center [161, 200] width 31 height 12
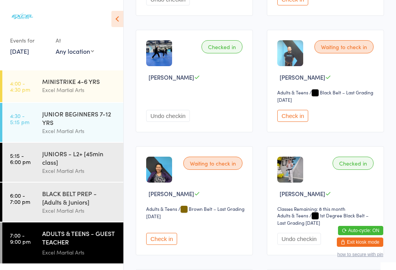
scroll to position [447, 0]
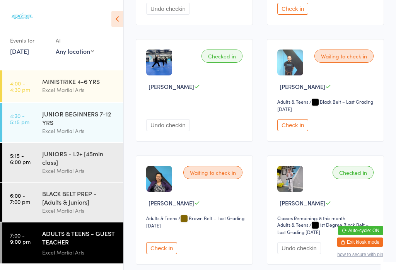
click at [301, 131] on button "Check in" at bounding box center [293, 125] width 31 height 12
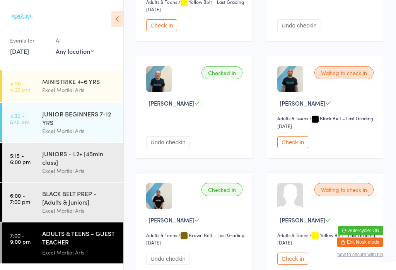
scroll to position [904, 0]
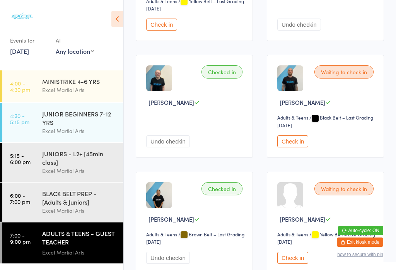
click at [295, 148] on button "Check in" at bounding box center [293, 142] width 31 height 12
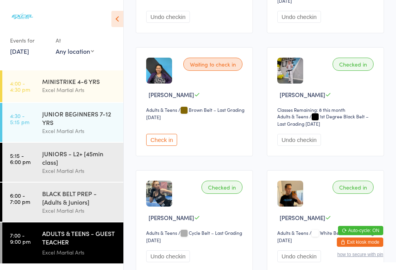
scroll to position [554, 0]
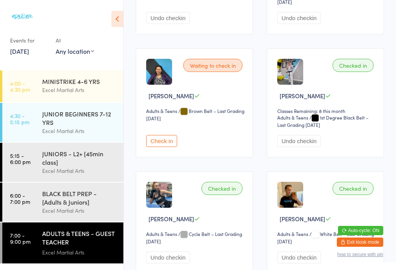
click at [162, 147] on button "Check in" at bounding box center [161, 141] width 31 height 12
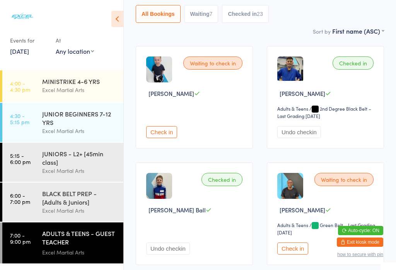
scroll to position [89, 0]
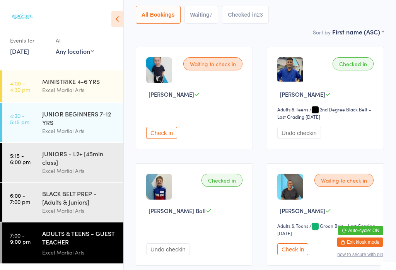
click at [163, 139] on button "Check in" at bounding box center [161, 133] width 31 height 12
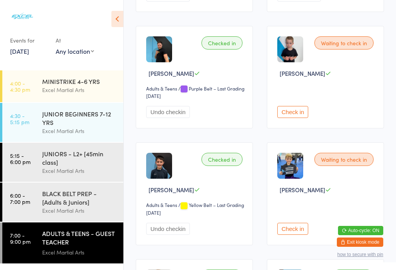
scroll to position [1405, 0]
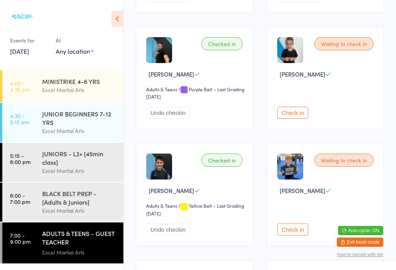
click at [292, 119] on button "Check in" at bounding box center [293, 113] width 31 height 12
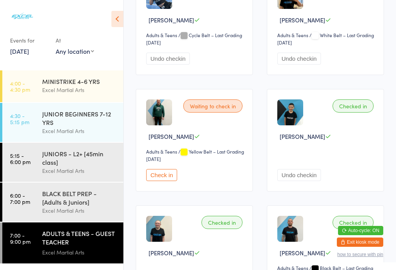
scroll to position [754, 0]
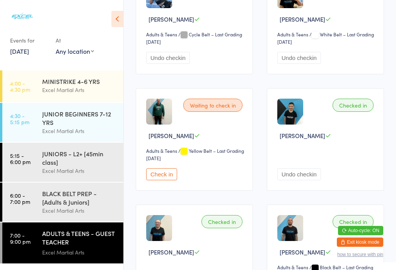
click at [156, 180] on button "Check in" at bounding box center [161, 174] width 31 height 12
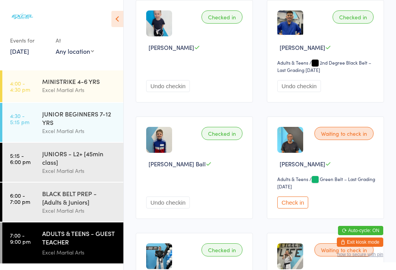
scroll to position [132, 0]
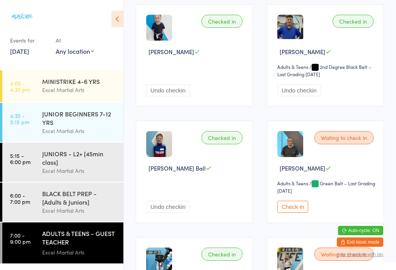
click at [291, 209] on button "Check in" at bounding box center [293, 207] width 31 height 12
click at [95, 202] on div "BLACK BELT PREP - [Adults & Juniors]" at bounding box center [79, 197] width 75 height 17
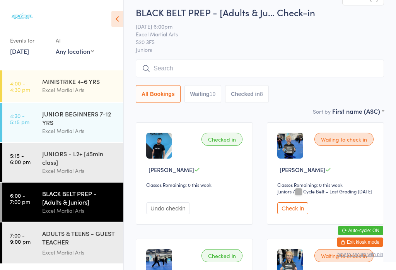
scroll to position [18, 0]
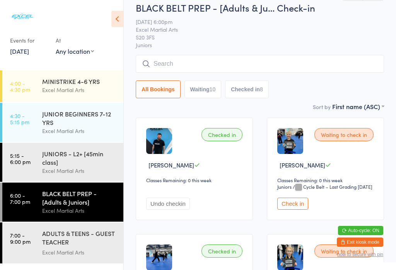
click at [291, 210] on button "Check in" at bounding box center [293, 204] width 31 height 12
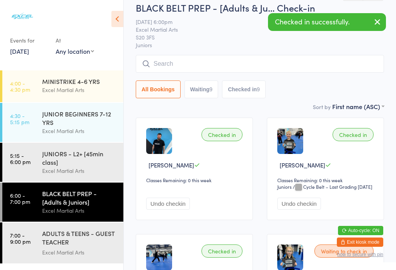
click at [86, 163] on div "JUNIORS - L2+ [45min class]" at bounding box center [79, 157] width 75 height 17
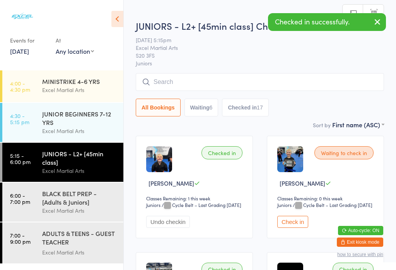
click at [296, 228] on button "Check in" at bounding box center [293, 222] width 31 height 12
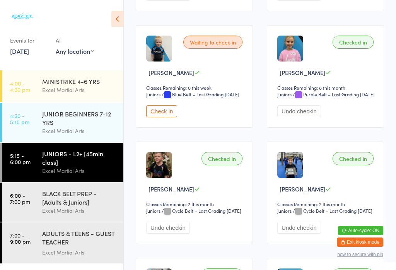
scroll to position [589, 0]
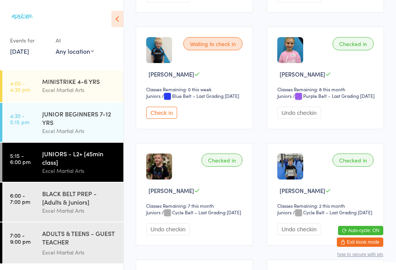
click at [156, 119] on button "Check in" at bounding box center [161, 113] width 31 height 12
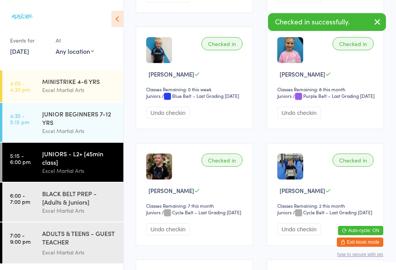
click at [79, 248] on div "ADULTS & TEENS - GUEST TEACHER [PERSON_NAME]" at bounding box center [79, 238] width 75 height 19
